Goal: Obtain resource: Download file/media

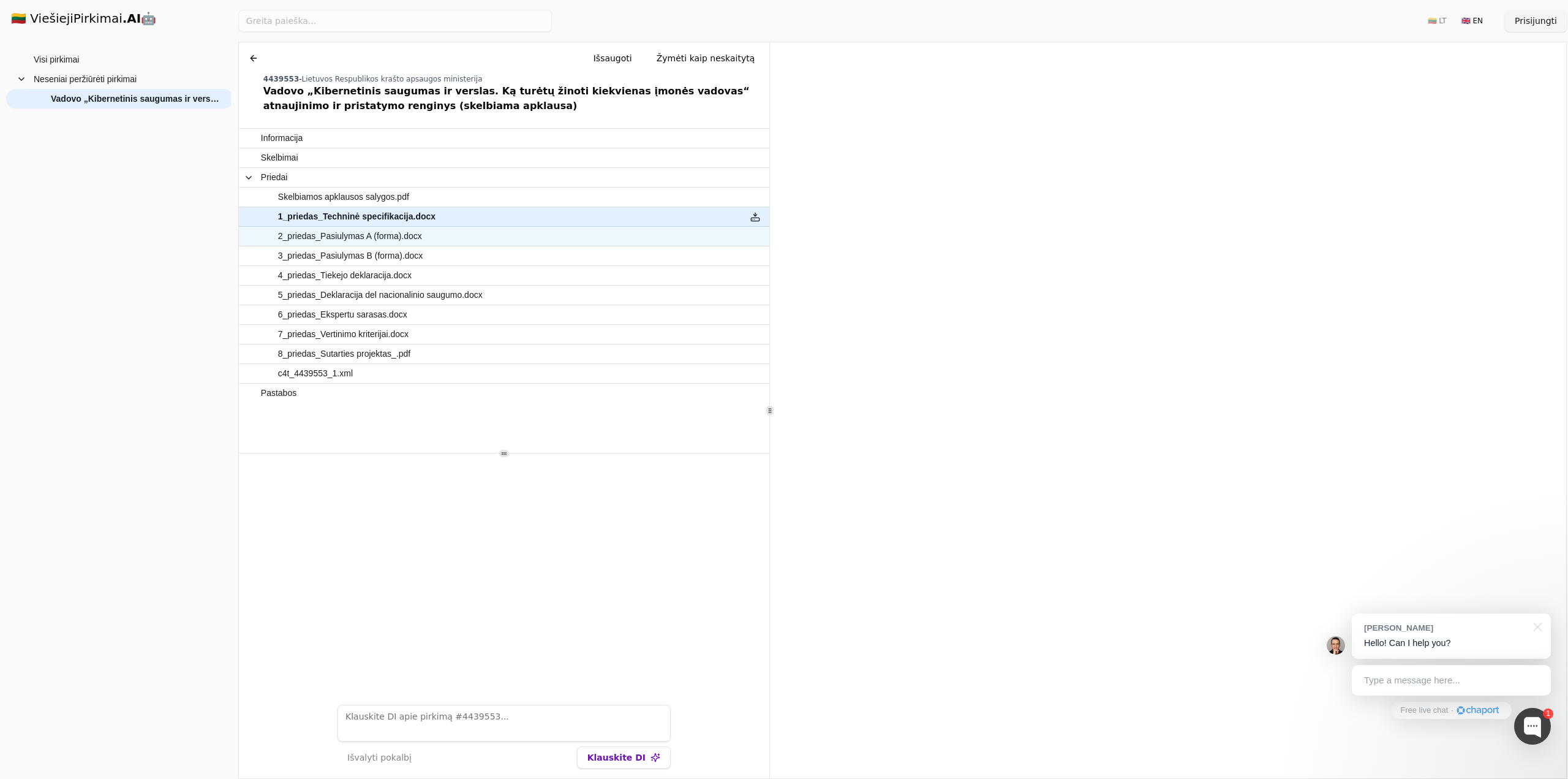
click at [404, 227] on span "2_priedas_Pasiulymas A (forma).docx" at bounding box center [350, 236] width 144 height 18
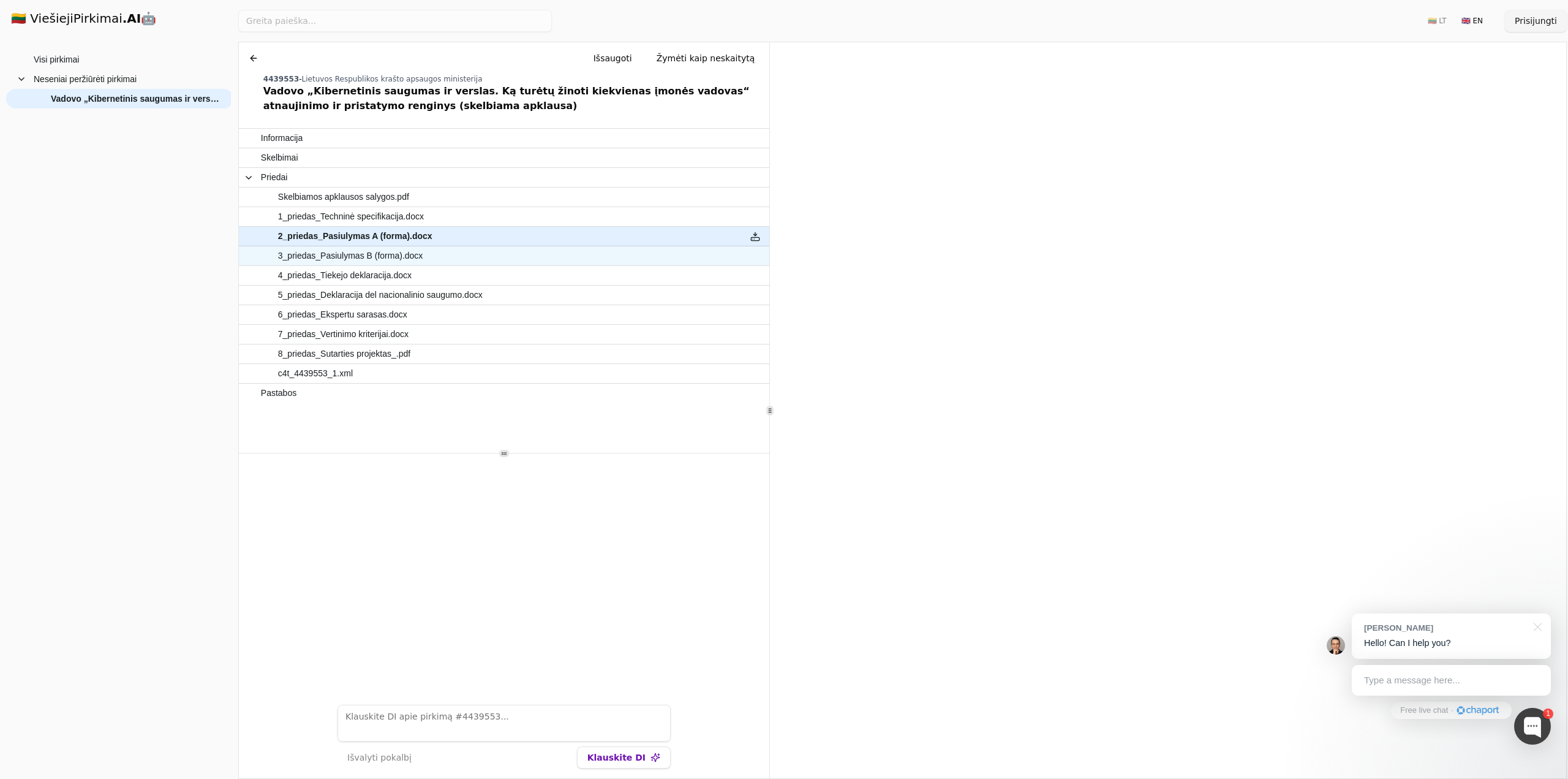
click at [386, 247] on span "3_priedas_Pasiulymas B (forma).docx" at bounding box center [351, 256] width 145 height 18
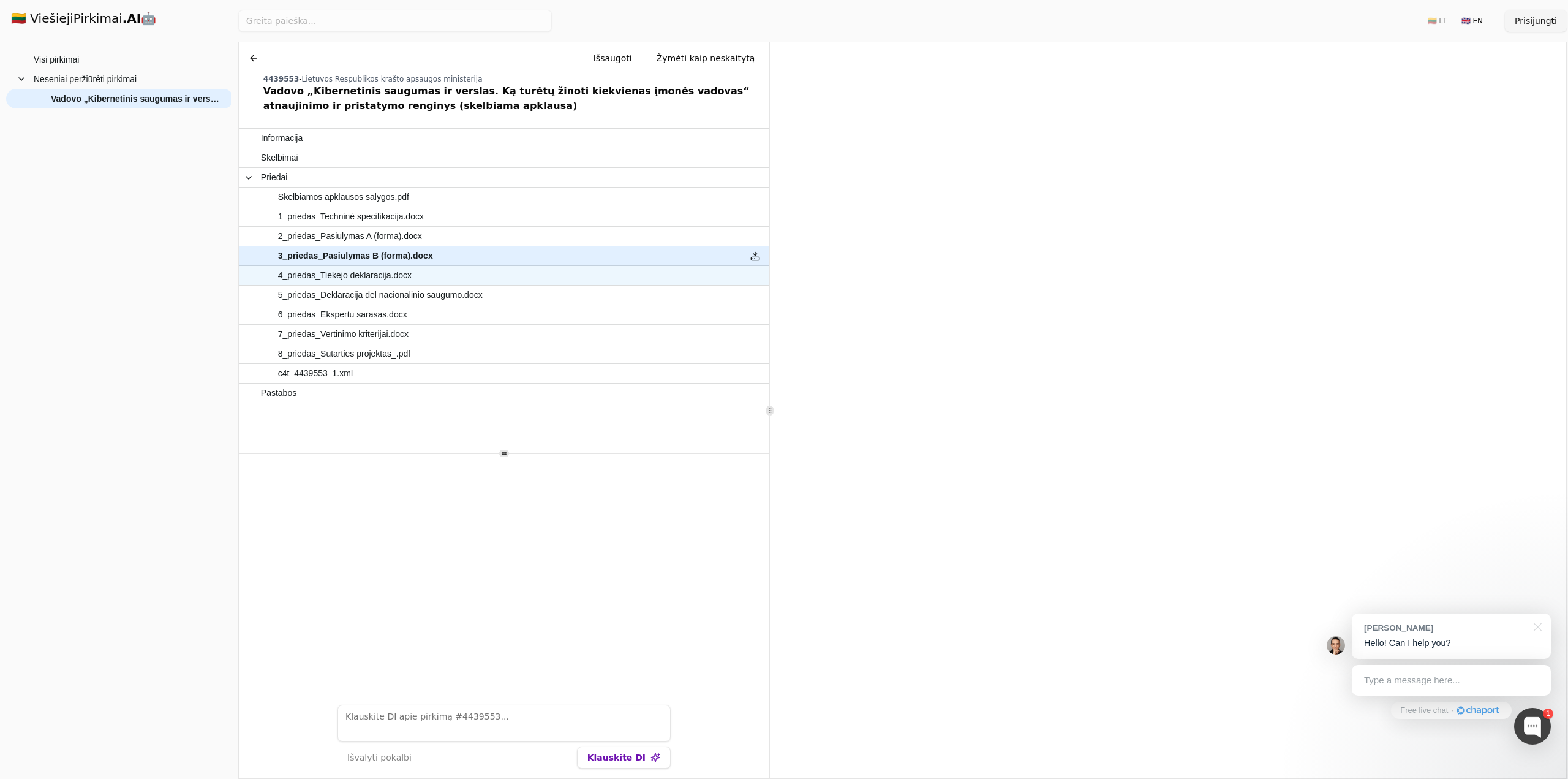
click at [397, 267] on span "4_priedas_Tiekejo deklaracija.docx" at bounding box center [345, 276] width 134 height 18
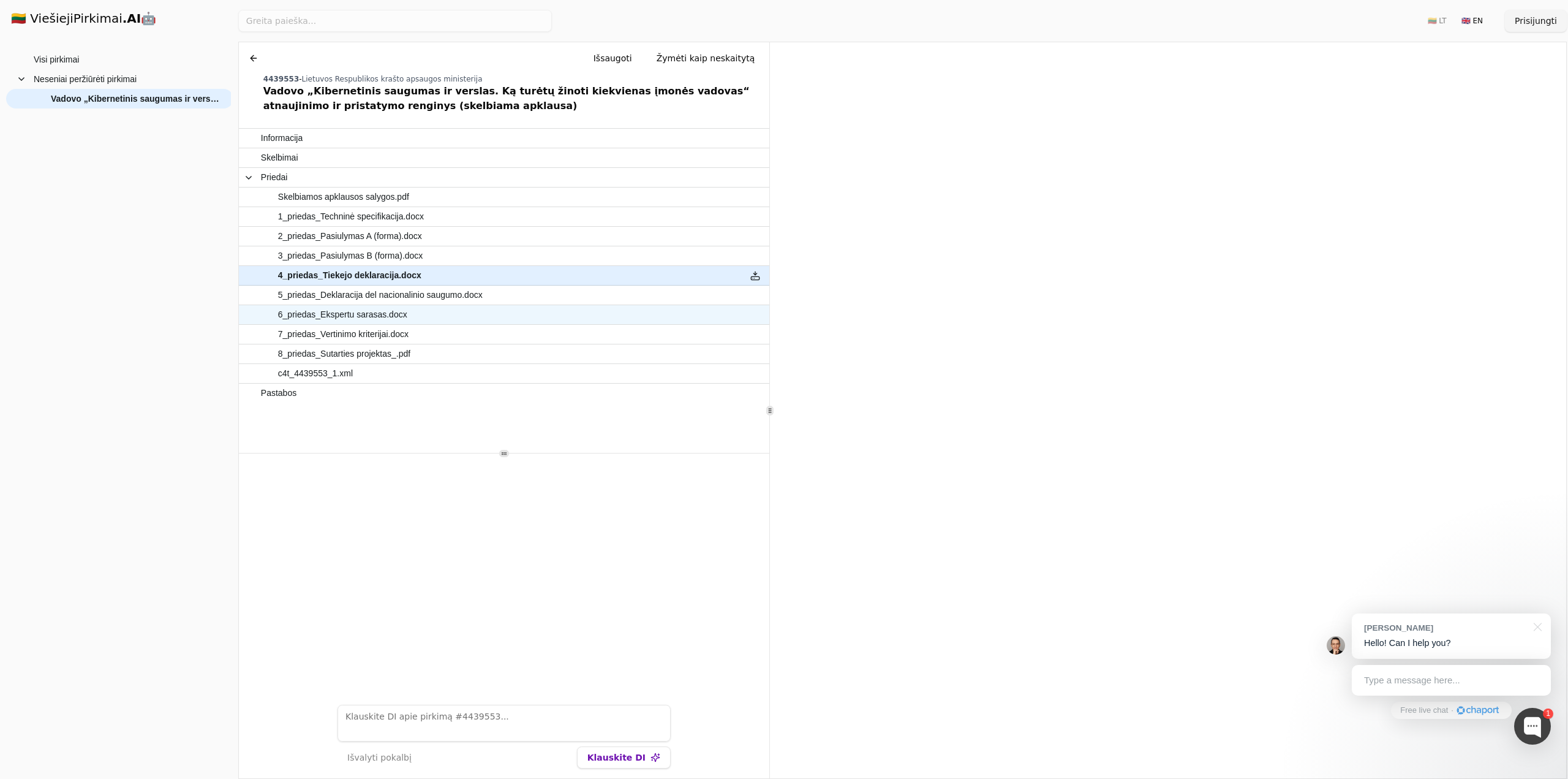
click at [380, 305] on span "6_priedas_Ekspertu sarasas.docx" at bounding box center [343, 314] width 129 height 18
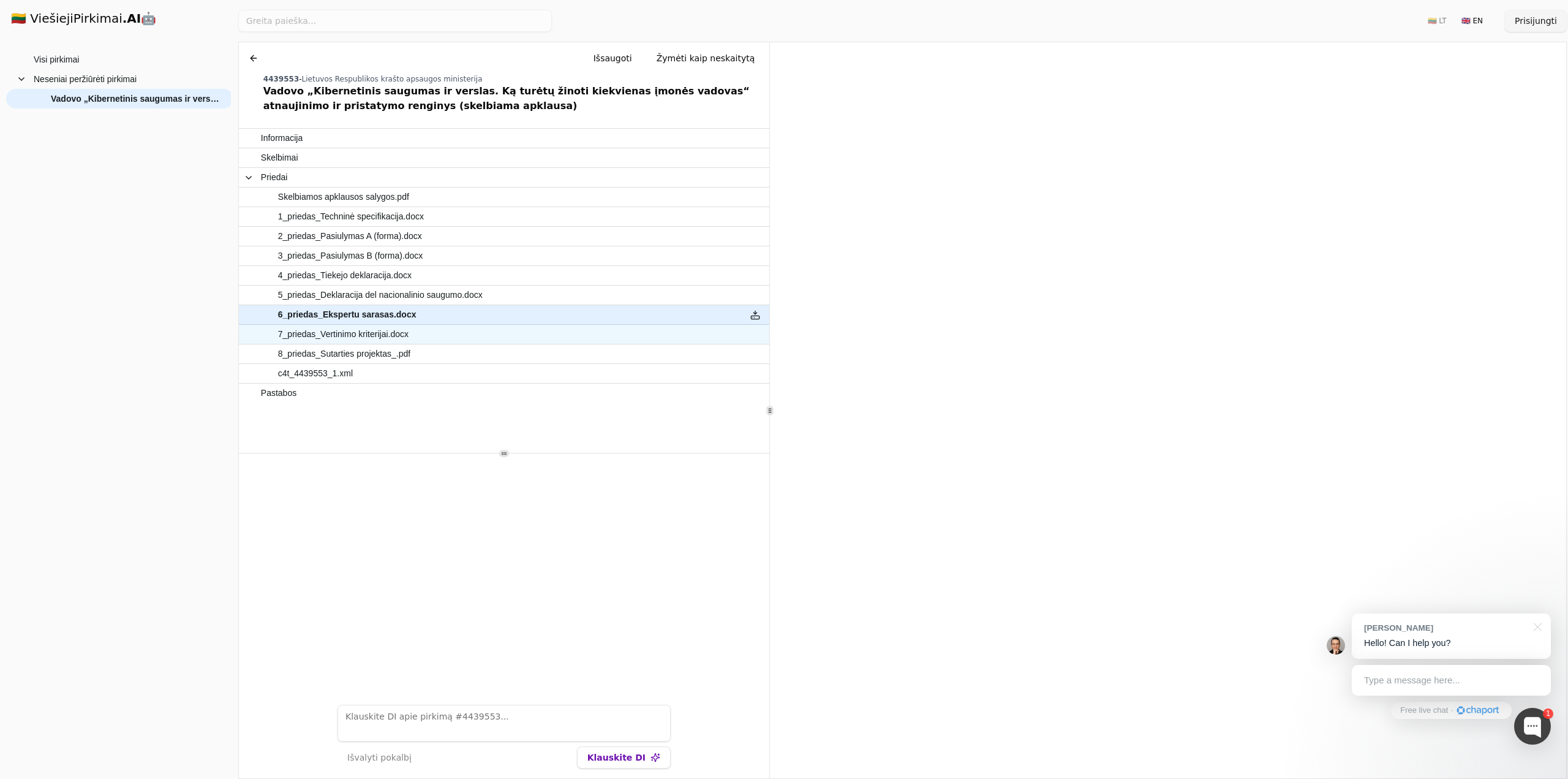
click at [405, 325] on span "7_priedas_Vertinimo kriterijai.docx" at bounding box center [498, 334] width 475 height 18
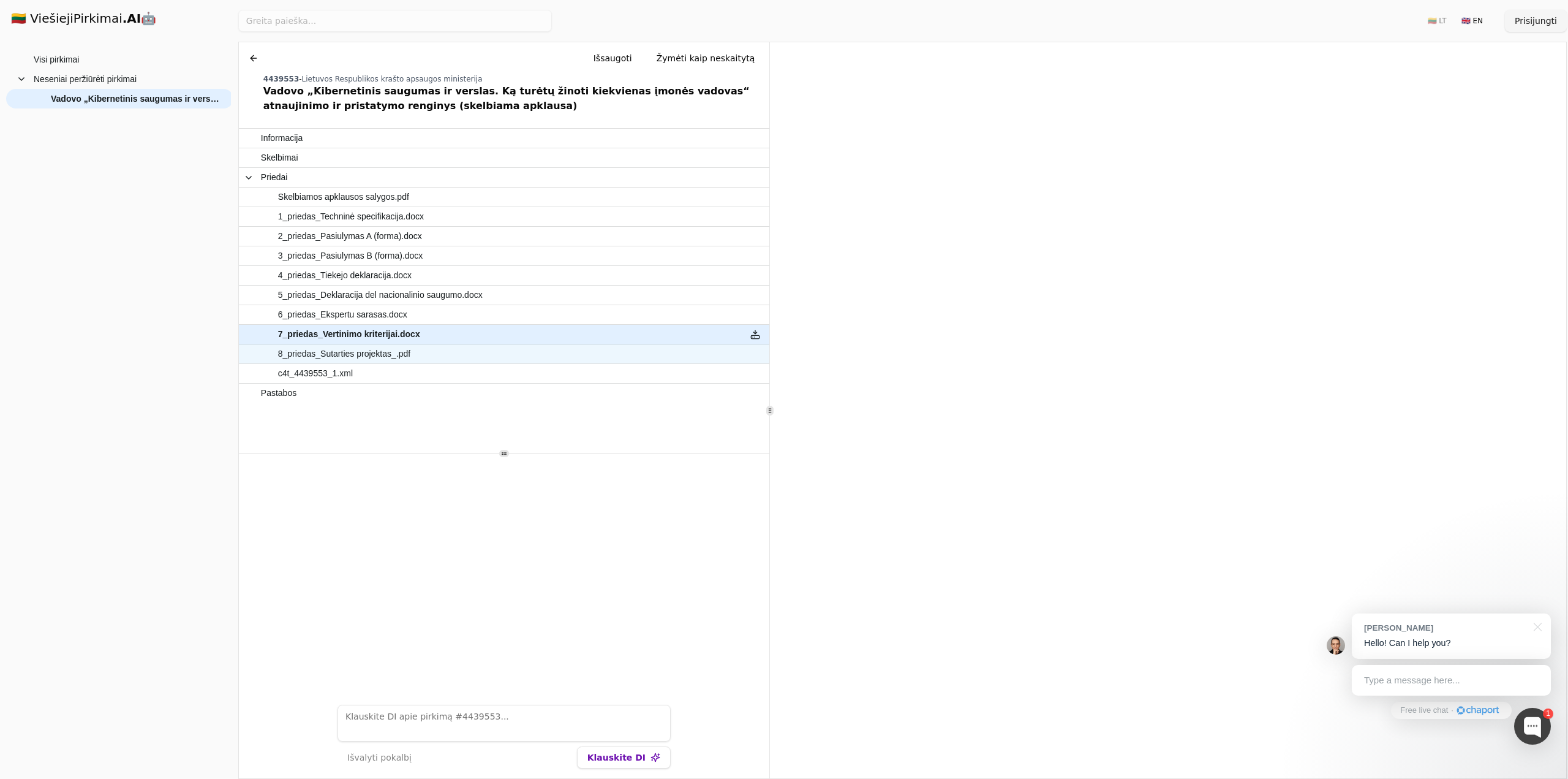
click at [386, 345] on span "8_priedas_Sutarties projektas_.pdf" at bounding box center [344, 354] width 132 height 18
click at [372, 525] on div at bounding box center [504, 574] width 531 height 242
